Goal: Task Accomplishment & Management: Use online tool/utility

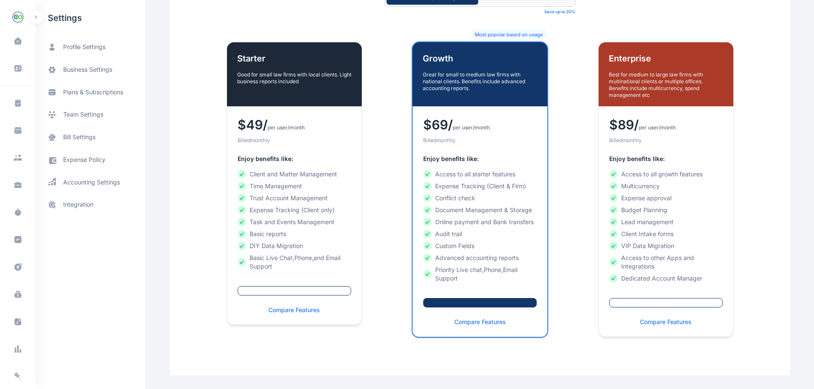
click at [24, 17] on img "button" at bounding box center [18, 17] width 14 height 14
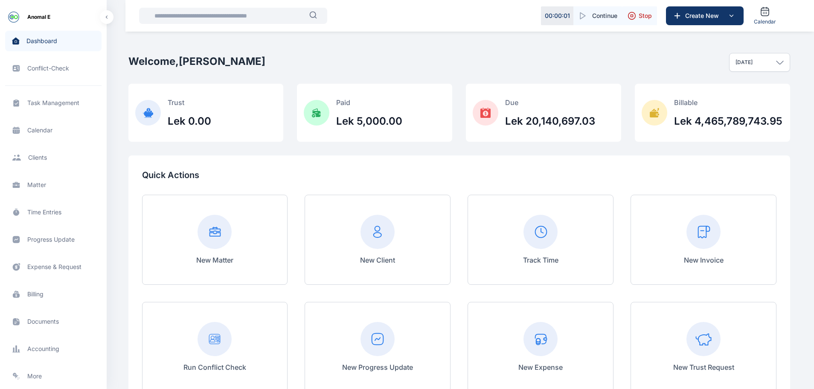
click at [19, 17] on img "button" at bounding box center [14, 17] width 14 height 14
click at [640, 16] on span "Stop" at bounding box center [645, 16] width 13 height 9
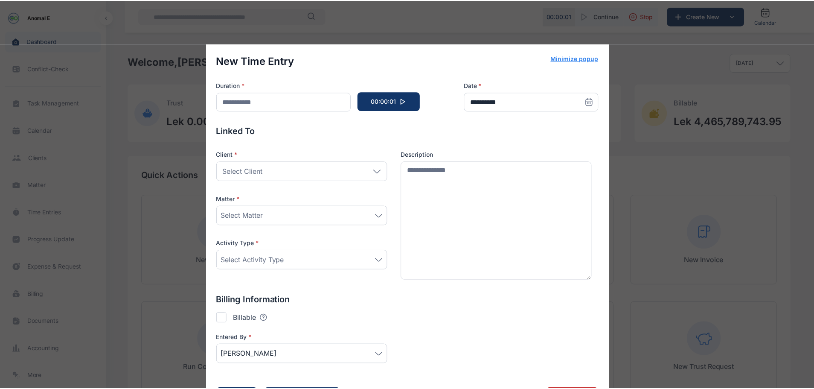
scroll to position [24, 0]
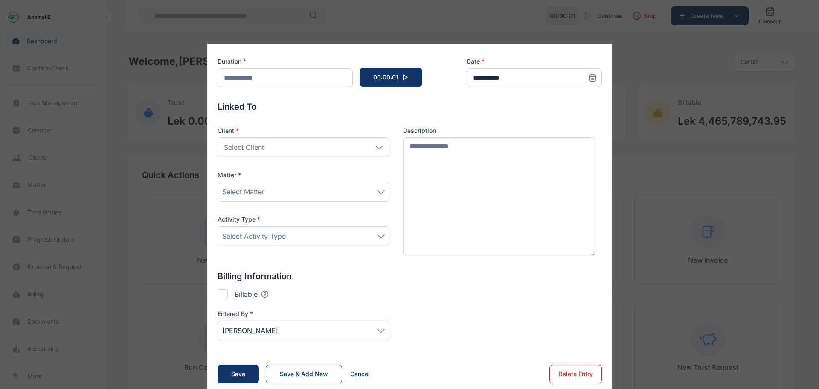
type input "******"
click at [561, 372] on button "Delete Entry" at bounding box center [576, 373] width 52 height 19
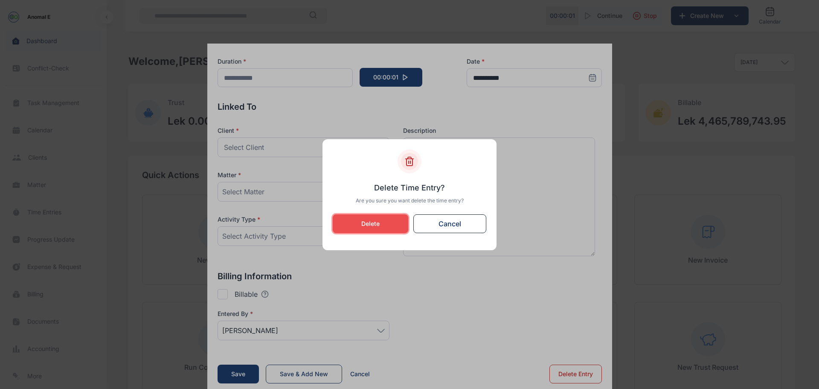
click at [383, 229] on button "Delete" at bounding box center [371, 223] width 76 height 19
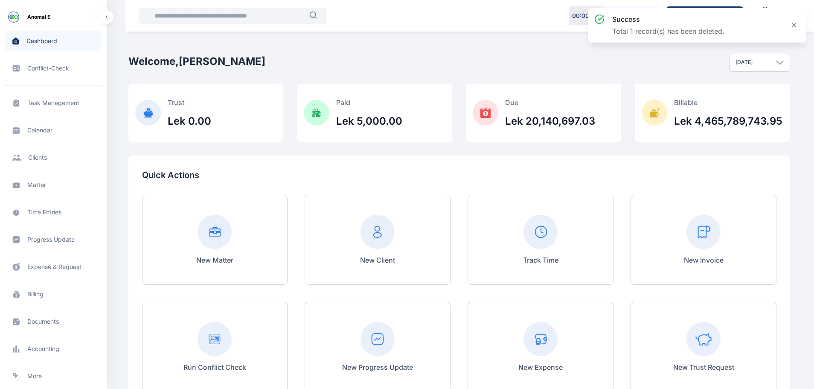
click at [794, 26] on icon at bounding box center [794, 25] width 7 height 7
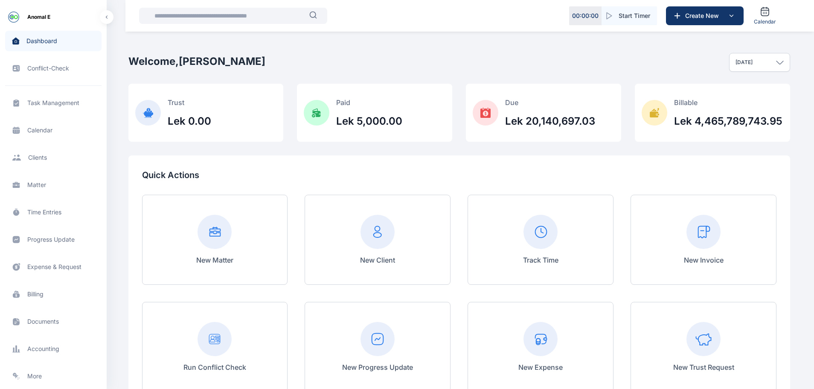
click at [764, 17] on link "Calendar" at bounding box center [765, 16] width 29 height 26
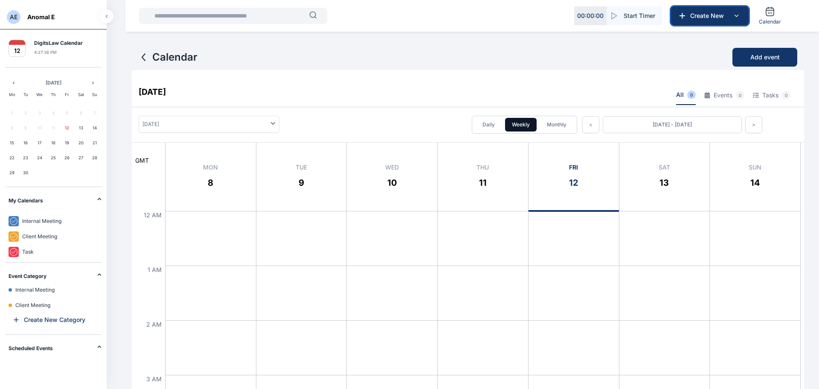
click at [717, 18] on span "Create New" at bounding box center [709, 16] width 44 height 9
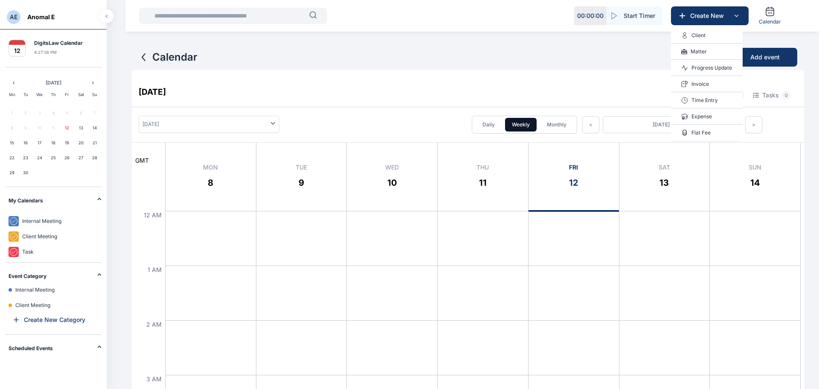
click at [701, 35] on p "Client" at bounding box center [699, 35] width 14 height 9
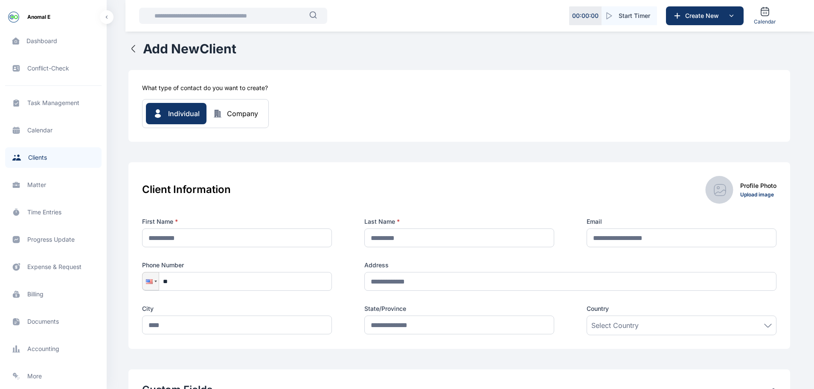
click at [160, 52] on h1 "Add New Client" at bounding box center [189, 48] width 93 height 15
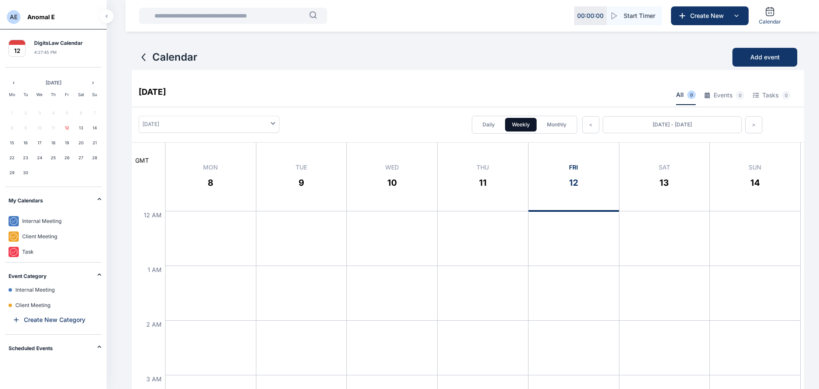
click at [145, 58] on icon at bounding box center [144, 57] width 10 height 10
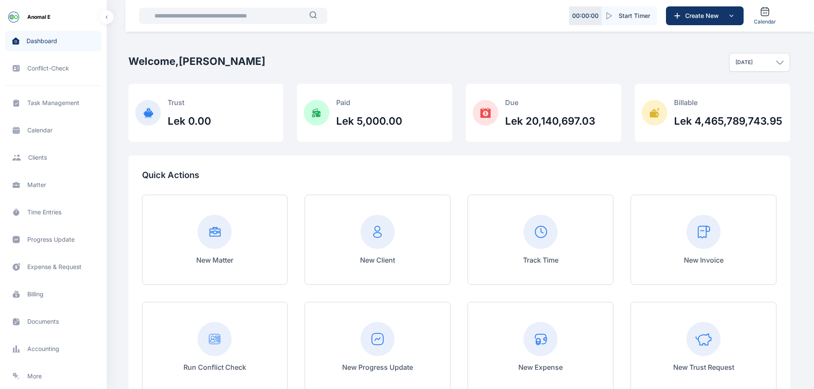
click at [51, 67] on span "Conflict-Check conflict-check conflict-check" at bounding box center [53, 68] width 96 height 20
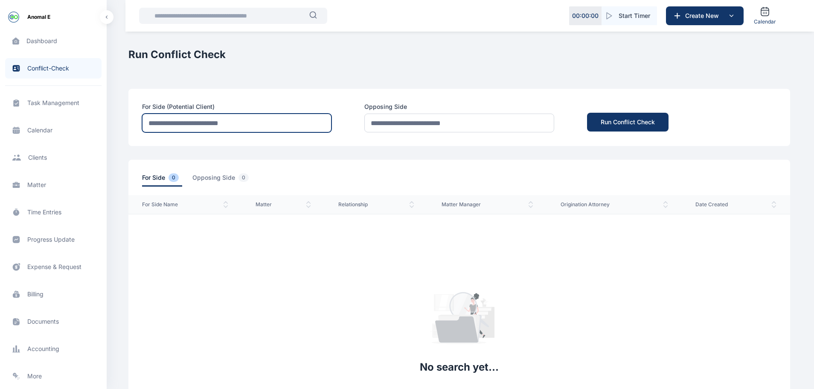
click at [151, 118] on input "text" at bounding box center [237, 122] width 190 height 19
